Goal: Check status: Check status

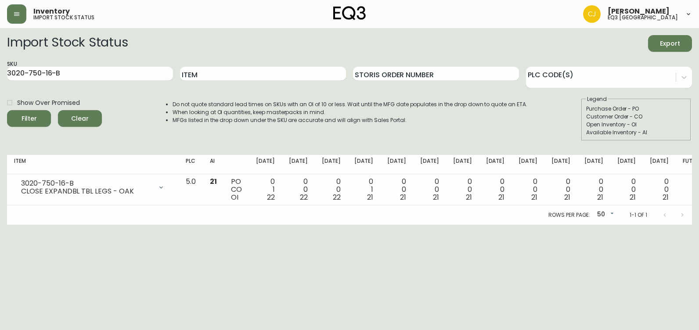
drag, startPoint x: 79, startPoint y: 72, endPoint x: 0, endPoint y: 65, distance: 79.7
click at [0, 65] on html "Inventory import stock status [PERSON_NAME] eq3 [GEOGRAPHIC_DATA] Import Stock …" at bounding box center [349, 112] width 699 height 225
type input "[PERSON_NAME]"
click at [7, 110] on button "Filter" at bounding box center [29, 118] width 44 height 17
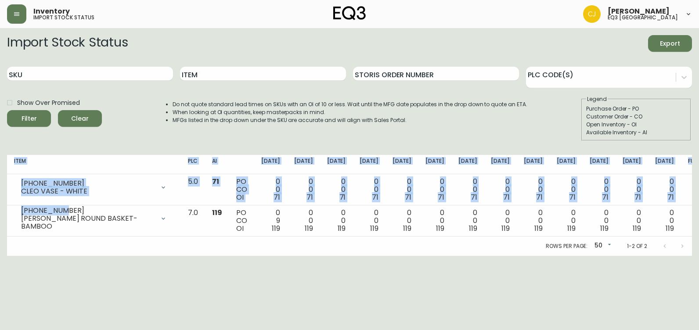
drag, startPoint x: 62, startPoint y: 213, endPoint x: 5, endPoint y: 209, distance: 57.6
click at [5, 209] on main "Import Stock Status Export SKU Item Storis Order Number PLC Code(s) Show Over P…" at bounding box center [349, 142] width 699 height 228
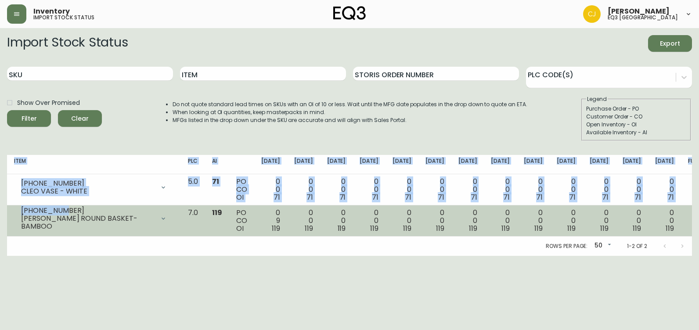
drag, startPoint x: 5, startPoint y: 209, endPoint x: 22, endPoint y: 213, distance: 17.5
click at [21, 212] on div "[PHONE_NUMBER] [PERSON_NAME] ROUND BASKET-BAMBOO" at bounding box center [94, 218] width 160 height 19
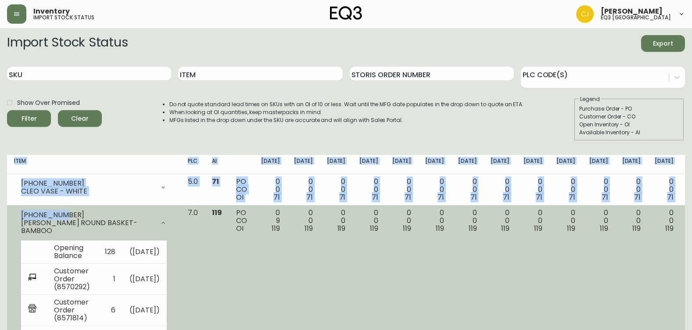
click at [23, 218] on div "[PHONE_NUMBER]" at bounding box center [87, 215] width 133 height 8
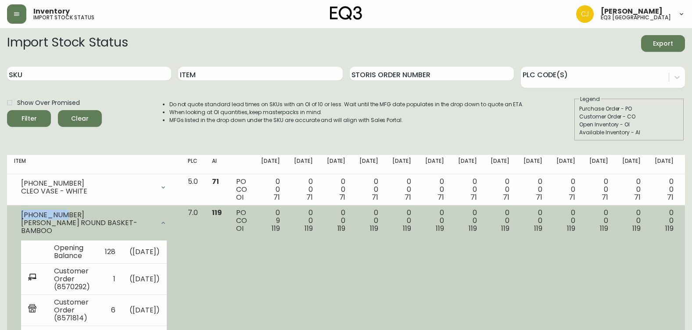
drag, startPoint x: 21, startPoint y: 218, endPoint x: 62, endPoint y: 220, distance: 41.3
click at [62, 219] on div "[PHONE_NUMBER]" at bounding box center [87, 215] width 133 height 8
copy div "[PHONE_NUMBER]"
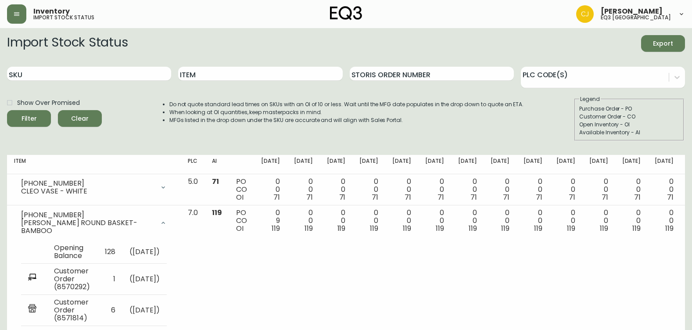
click at [0, 121] on html "Inventory import stock status [PERSON_NAME] eq3 [GEOGRAPHIC_DATA] Import Stock …" at bounding box center [346, 221] width 692 height 442
click at [58, 72] on input "SKU" at bounding box center [89, 74] width 164 height 14
paste input "3020-627-13-A"
click at [7, 110] on button "Filter" at bounding box center [29, 118] width 44 height 17
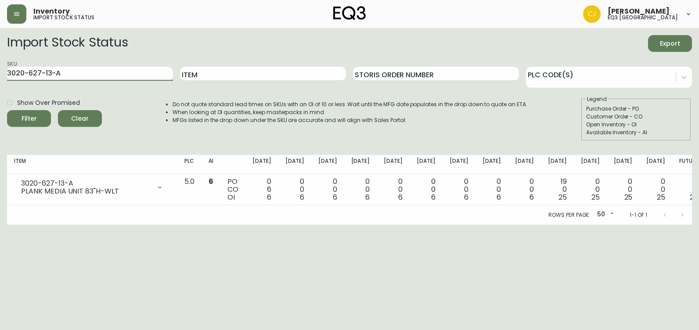
drag, startPoint x: 99, startPoint y: 71, endPoint x: 0, endPoint y: 72, distance: 98.8
click at [0, 72] on html "Inventory import stock status [PERSON_NAME] eq3 [GEOGRAPHIC_DATA] Import Stock …" at bounding box center [349, 112] width 699 height 225
paste input "9-13-B"
click at [7, 110] on button "Filter" at bounding box center [29, 118] width 44 height 17
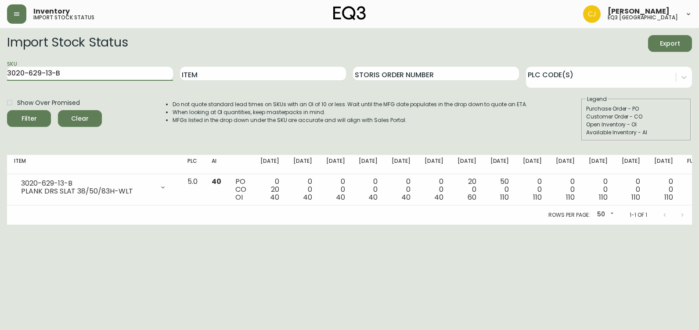
drag, startPoint x: 82, startPoint y: 72, endPoint x: 0, endPoint y: 97, distance: 85.6
click at [0, 85] on html "Inventory import stock status [PERSON_NAME] eq3 [GEOGRAPHIC_DATA] Import Stock …" at bounding box center [349, 112] width 699 height 225
paste input "30"
click at [7, 110] on button "Filter" at bounding box center [29, 118] width 44 height 17
drag, startPoint x: 73, startPoint y: 68, endPoint x: 0, endPoint y: 69, distance: 72.9
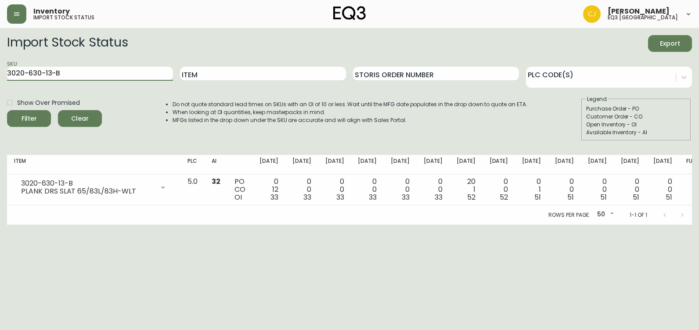
click at [0, 76] on html "Inventory import stock status [PERSON_NAME] eq3 [GEOGRAPHIC_DATA] Import Stock …" at bounding box center [349, 112] width 699 height 225
paste input "988-13-A"
click at [7, 110] on button "Filter" at bounding box center [29, 118] width 44 height 17
drag, startPoint x: 105, startPoint y: 72, endPoint x: 0, endPoint y: 50, distance: 106.8
click at [0, 62] on html "Inventory import stock status [PERSON_NAME] eq3 [GEOGRAPHIC_DATA] Import Stock …" at bounding box center [349, 112] width 699 height 225
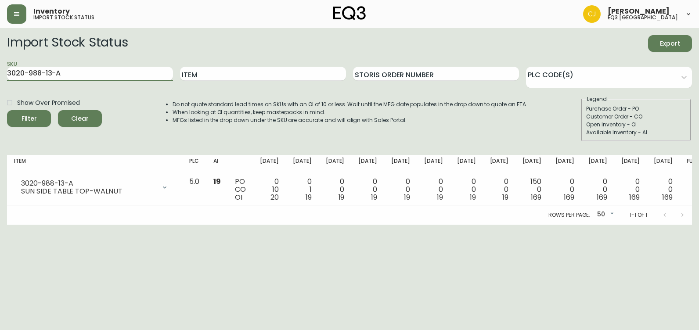
paste input "4-B"
type input "3020-988-4-B"
click at [7, 110] on button "Filter" at bounding box center [29, 118] width 44 height 17
click at [612, 225] on html "Inventory import stock status [PERSON_NAME] eq3 [GEOGRAPHIC_DATA] Import Stock …" at bounding box center [349, 112] width 699 height 225
drag, startPoint x: 123, startPoint y: 72, endPoint x: -2, endPoint y: 72, distance: 125.1
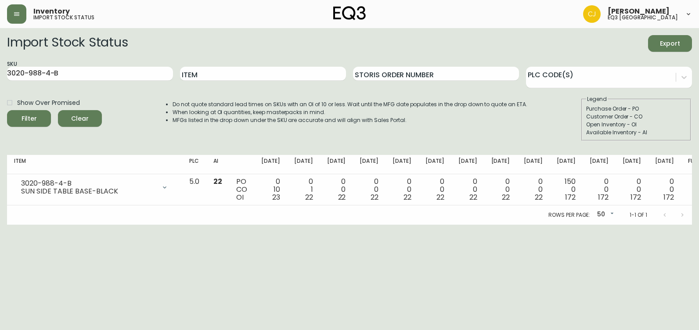
click at [0, 72] on html "Inventory import stock status [PERSON_NAME] eq3 [GEOGRAPHIC_DATA] Import Stock …" at bounding box center [349, 112] width 699 height 225
paste input "[PHONE_NUMBER]"
click at [7, 110] on button "Filter" at bounding box center [29, 118] width 44 height 17
click at [669, 225] on html "Inventory import stock status [PERSON_NAME] eq3 [GEOGRAPHIC_DATA] Import Stock …" at bounding box center [349, 112] width 699 height 225
drag, startPoint x: 125, startPoint y: 75, endPoint x: 0, endPoint y: 80, distance: 124.8
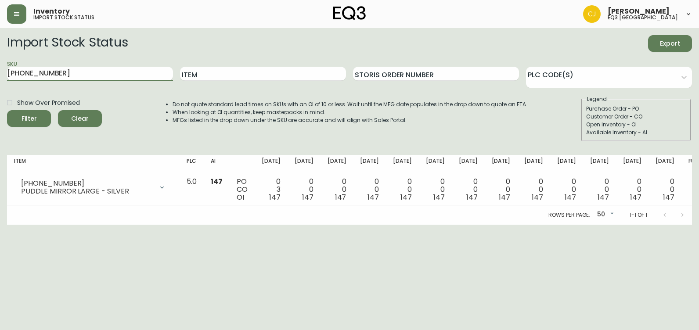
click at [0, 80] on html "Inventory import stock status [PERSON_NAME] eq3 [GEOGRAPHIC_DATA] Import Stock …" at bounding box center [349, 112] width 699 height 225
paste input "[PHONE_NUMBER]"
type input "[PHONE_NUMBER]"
click at [7, 110] on button "Filter" at bounding box center [29, 118] width 44 height 17
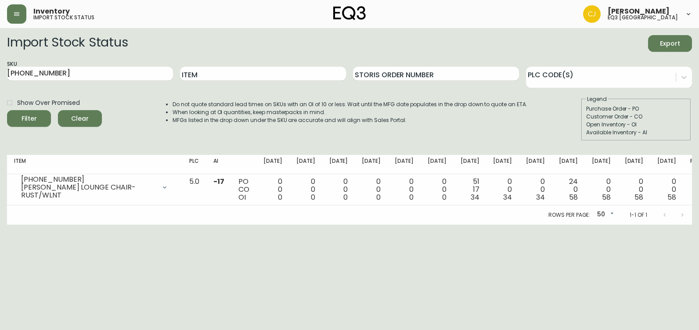
click at [0, 225] on html "Inventory import stock status [PERSON_NAME] eq3 [GEOGRAPHIC_DATA] Import Stock …" at bounding box center [349, 112] width 699 height 225
